Goal: Information Seeking & Learning: Learn about a topic

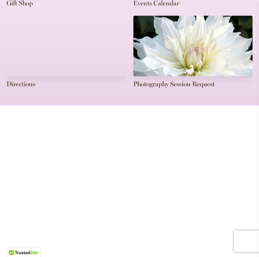
drag, startPoint x: 259, startPoint y: 33, endPoint x: 260, endPoint y: 91, distance: 57.7
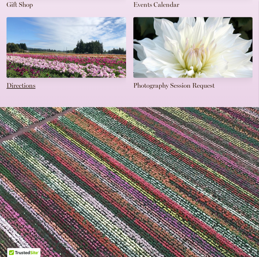
click at [55, 46] on link at bounding box center [65, 54] width 119 height 74
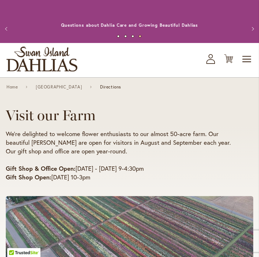
click at [43, 61] on img "store logo" at bounding box center [41, 59] width 71 height 25
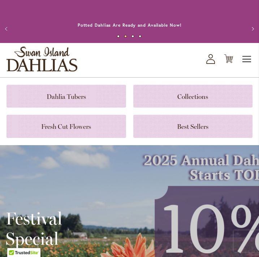
click at [251, 55] on span "Toggle Nav" at bounding box center [246, 59] width 11 height 14
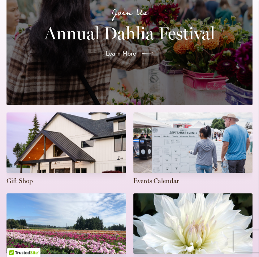
scroll to position [204, 0]
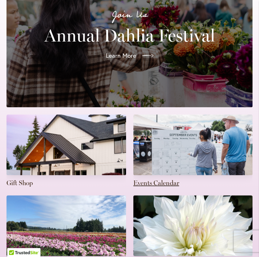
click at [182, 145] on link at bounding box center [192, 151] width 119 height 74
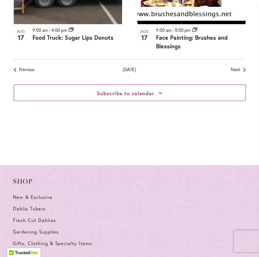
scroll to position [1178, 0]
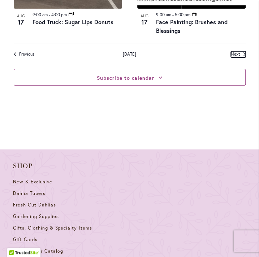
click at [238, 51] on span "Next Events" at bounding box center [234, 54] width 9 height 6
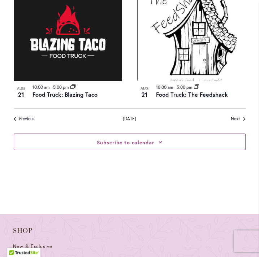
scroll to position [1120, 0]
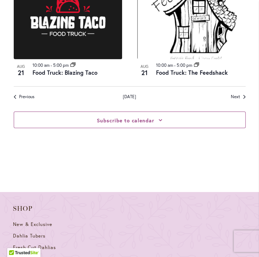
click at [242, 100] on div "Subscribe to calendar Google Calendar iCalendar Outlook 365 Outlook Live Export…" at bounding box center [130, 120] width 232 height 40
click at [235, 94] on span "Next Events" at bounding box center [234, 97] width 9 height 6
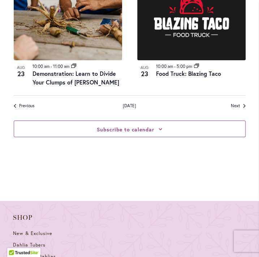
scroll to position [1125, 0]
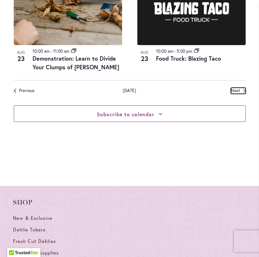
click at [238, 89] on span "Next Events" at bounding box center [234, 91] width 9 height 6
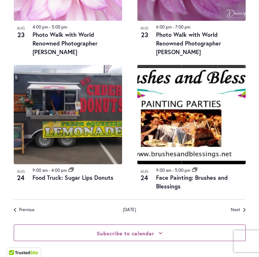
scroll to position [1141, 0]
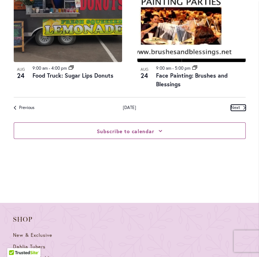
click at [232, 106] on span "Next Events" at bounding box center [234, 108] width 9 height 6
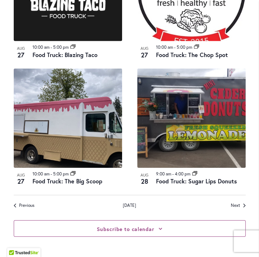
scroll to position [1018, 0]
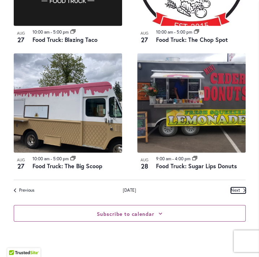
click at [237, 189] on span "Next Events" at bounding box center [234, 190] width 9 height 6
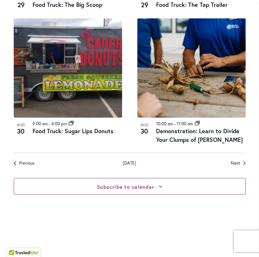
scroll to position [1050, 0]
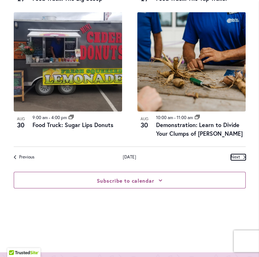
click at [239, 154] on span "Next Events" at bounding box center [234, 157] width 9 height 6
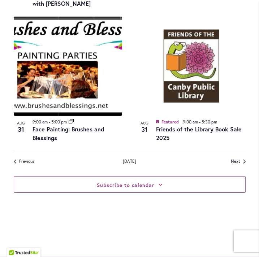
scroll to position [1057, 0]
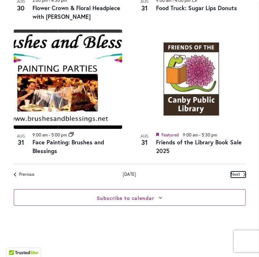
click at [241, 171] on link "Next Events" at bounding box center [237, 174] width 15 height 6
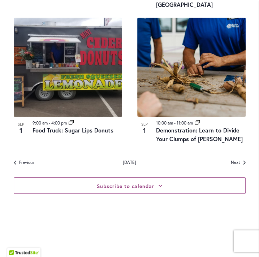
scroll to position [1063, 0]
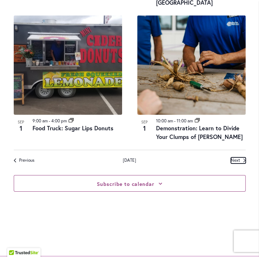
click at [238, 160] on span "Next Events" at bounding box center [234, 160] width 9 height 6
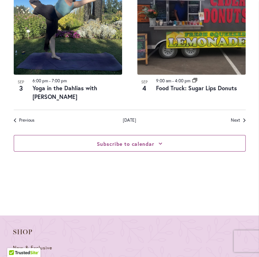
scroll to position [1106, 0]
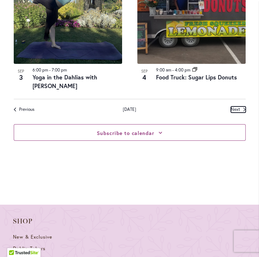
click at [235, 106] on span "Next Events" at bounding box center [234, 109] width 9 height 6
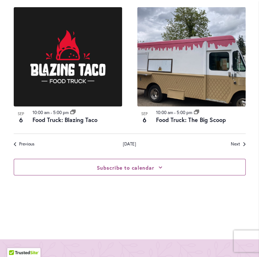
scroll to position [1091, 0]
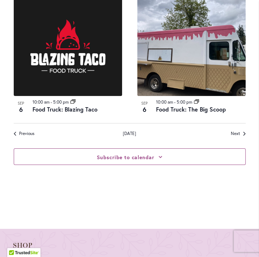
click at [236, 123] on nav "Previous Events [DATE] Next Events" at bounding box center [130, 130] width 232 height 14
click at [237, 131] on span "Next Events" at bounding box center [234, 134] width 9 height 6
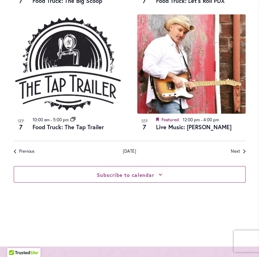
scroll to position [1091, 0]
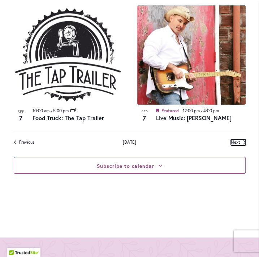
click at [241, 139] on link "Next Events" at bounding box center [237, 142] width 15 height 6
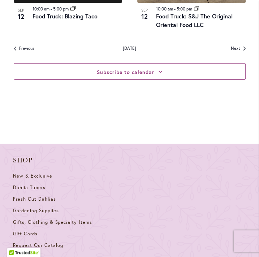
scroll to position [1206, 0]
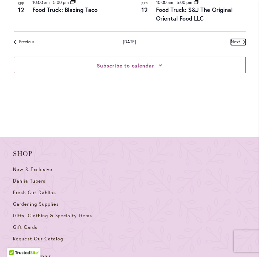
click at [239, 39] on link "Next Events" at bounding box center [237, 42] width 15 height 6
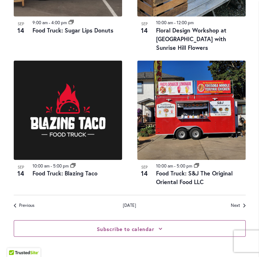
scroll to position [1036, 0]
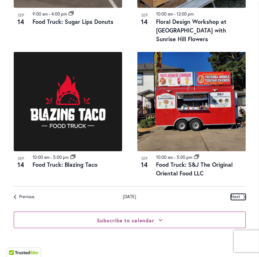
click at [239, 195] on span "Next Events" at bounding box center [234, 197] width 9 height 6
